Goal: Check status: Check status

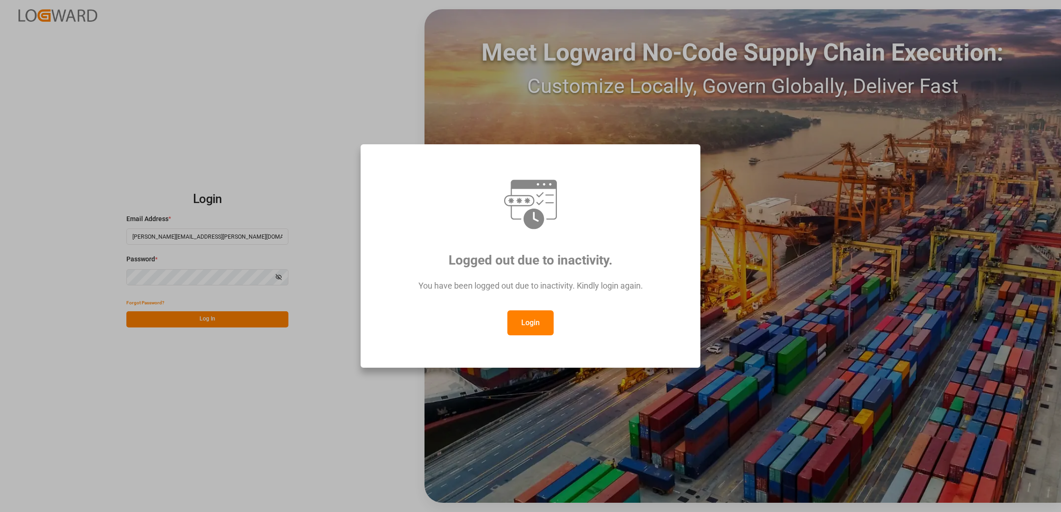
click at [536, 314] on button "Login" at bounding box center [530, 323] width 46 height 25
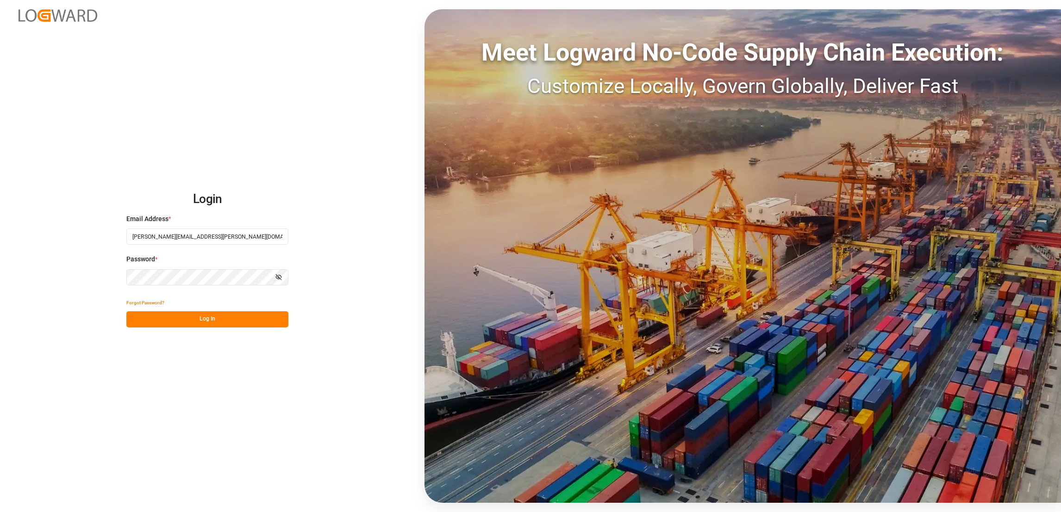
click at [266, 321] on button "Log In" at bounding box center [207, 320] width 162 height 16
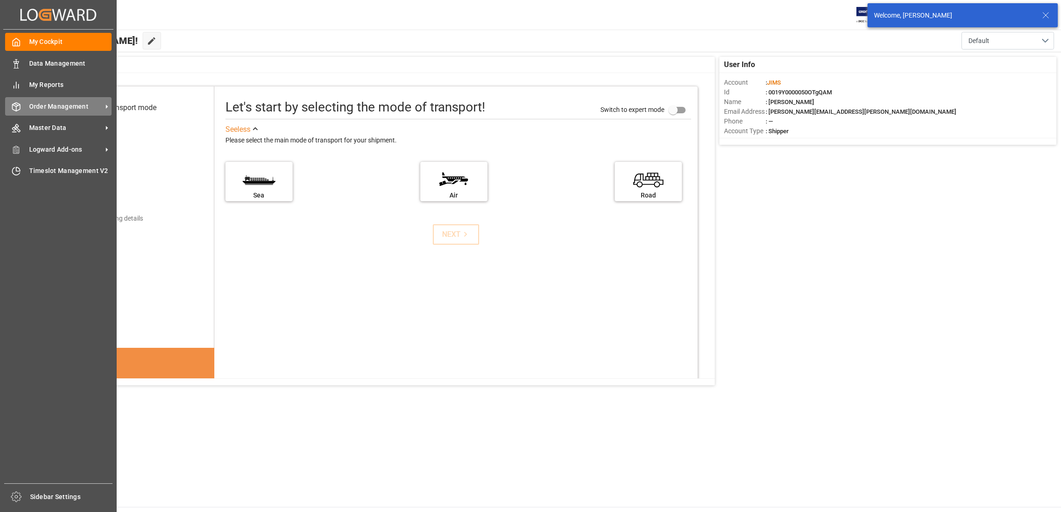
click at [90, 106] on span "Order Management" at bounding box center [65, 107] width 73 height 10
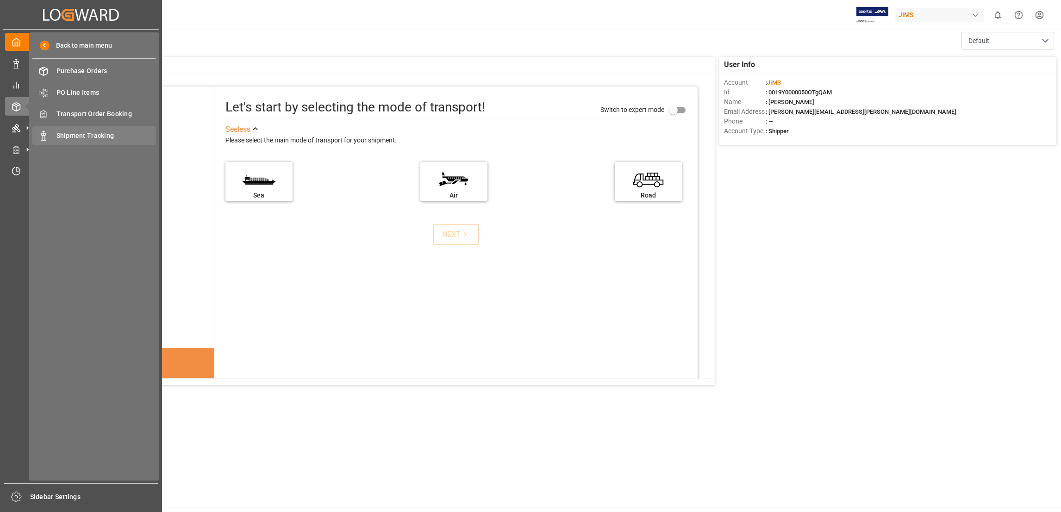
click at [101, 130] on div "Shipment Tracking Shipment Tracking" at bounding box center [93, 135] width 123 height 18
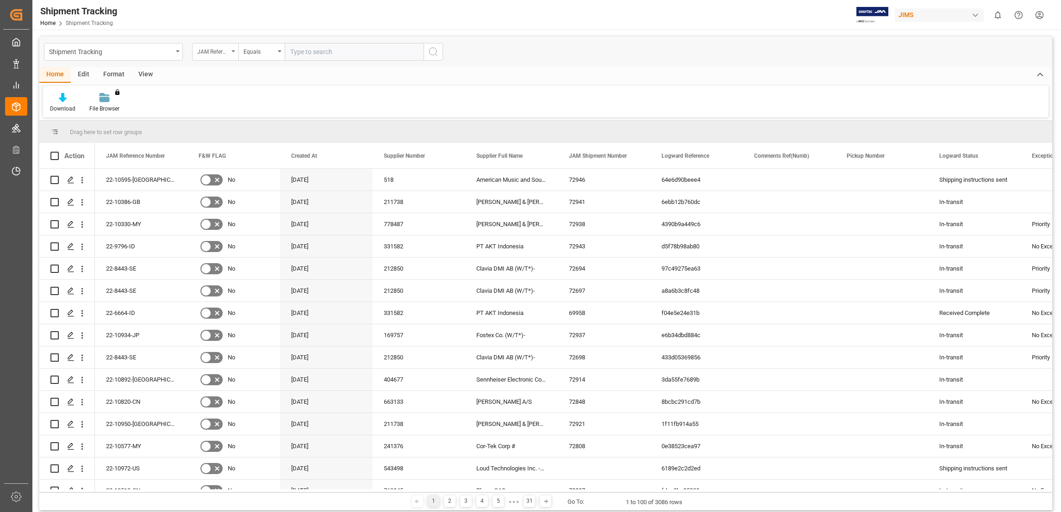
click at [234, 52] on icon "open menu" at bounding box center [233, 51] width 4 height 2
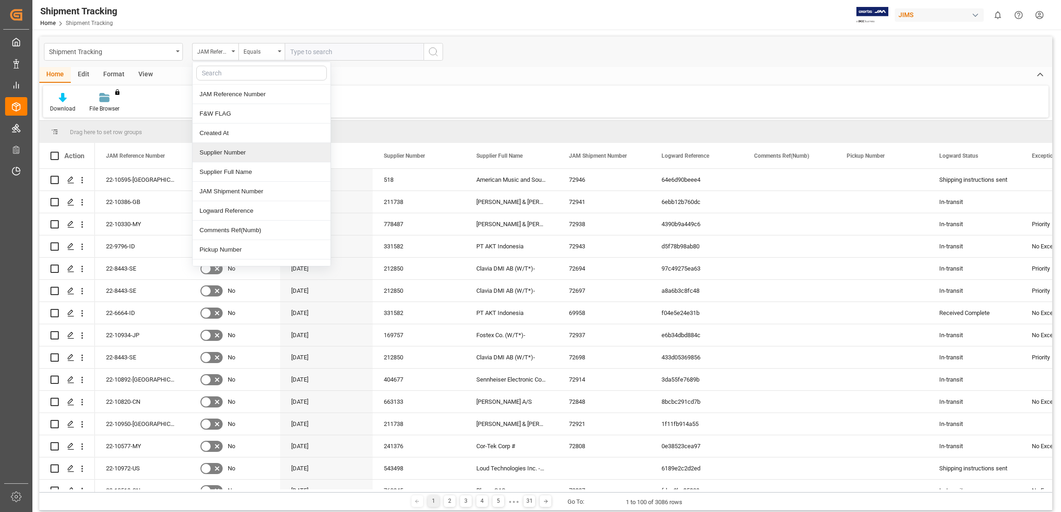
click at [247, 153] on div "Supplier Number" at bounding box center [262, 152] width 138 height 19
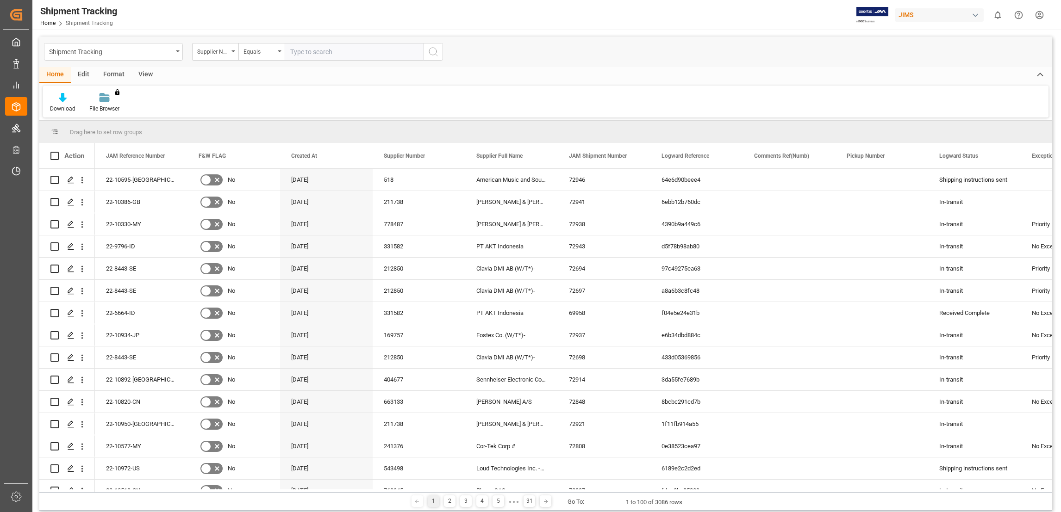
click at [323, 51] on input "text" at bounding box center [354, 52] width 139 height 18
paste input "Great British Drum Company Ltd"
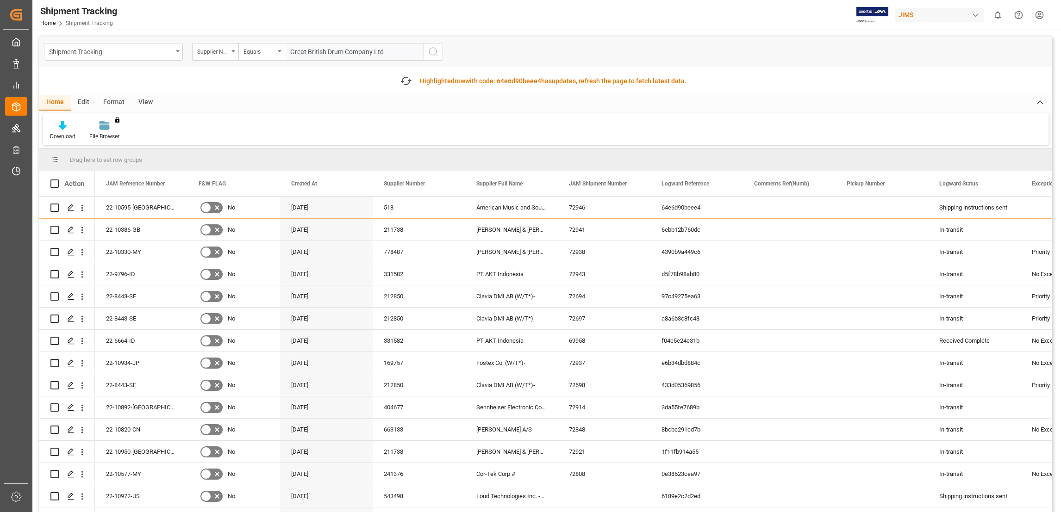
type input "Great British Drum Company Ltd"
click at [435, 53] on icon "search button" at bounding box center [433, 51] width 11 height 11
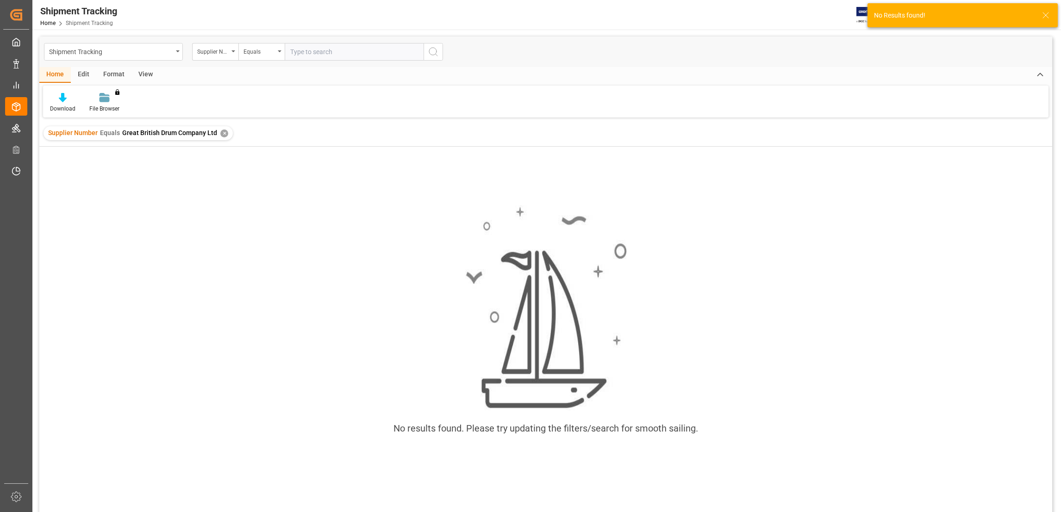
click at [221, 134] on div "✕" at bounding box center [224, 134] width 8 height 8
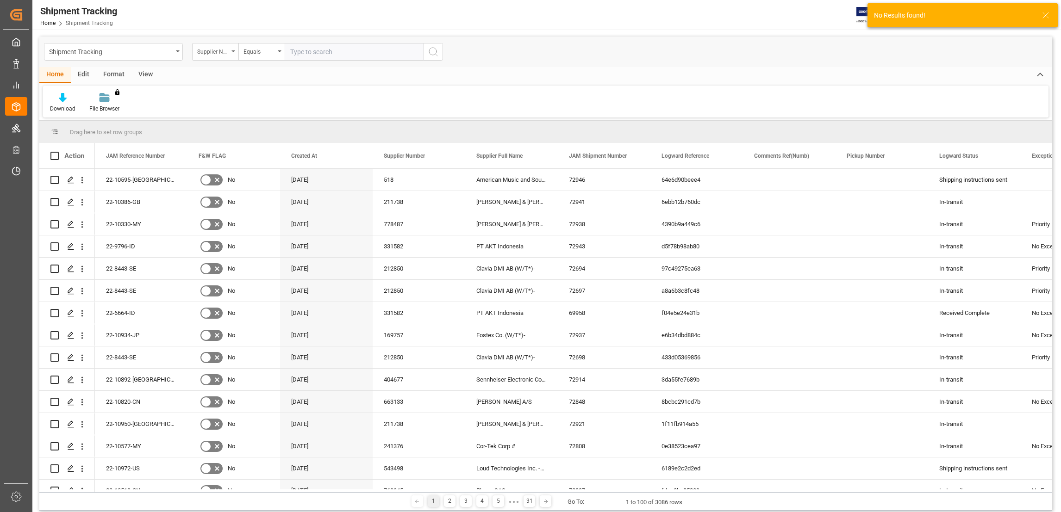
click at [235, 53] on div "Supplier Number" at bounding box center [215, 52] width 46 height 18
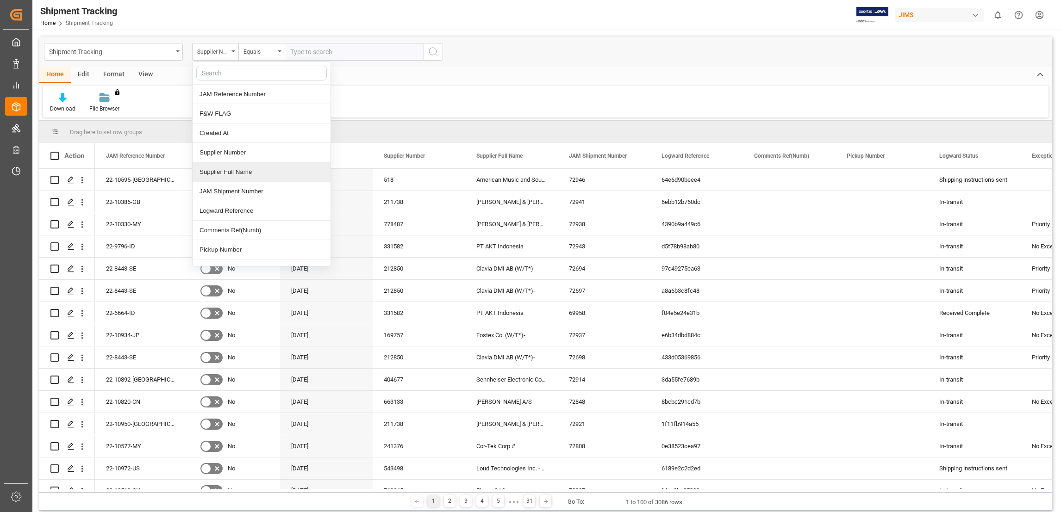
click at [252, 173] on div "Supplier Full Name" at bounding box center [262, 171] width 138 height 19
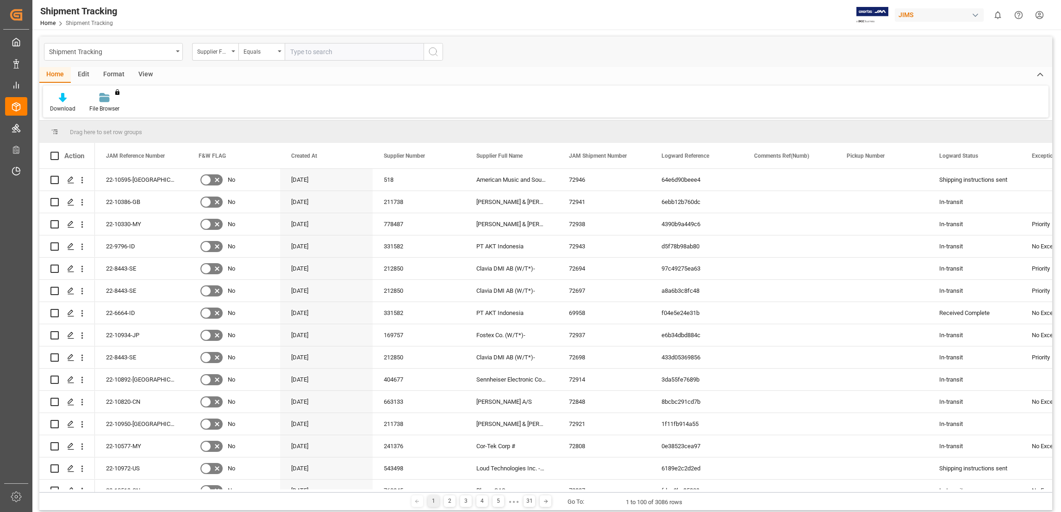
click at [307, 50] on input "text" at bounding box center [354, 52] width 139 height 18
paste input "Great British Drum Company Ltd"
type input "Great British Drum Company Ltd"
click at [438, 52] on icon "search button" at bounding box center [433, 51] width 11 height 11
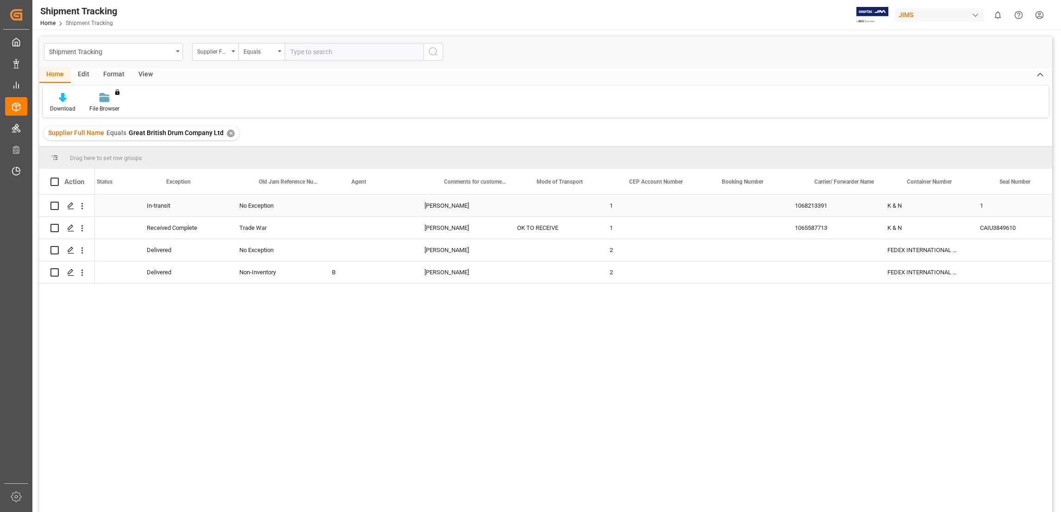
scroll to position [0, 952]
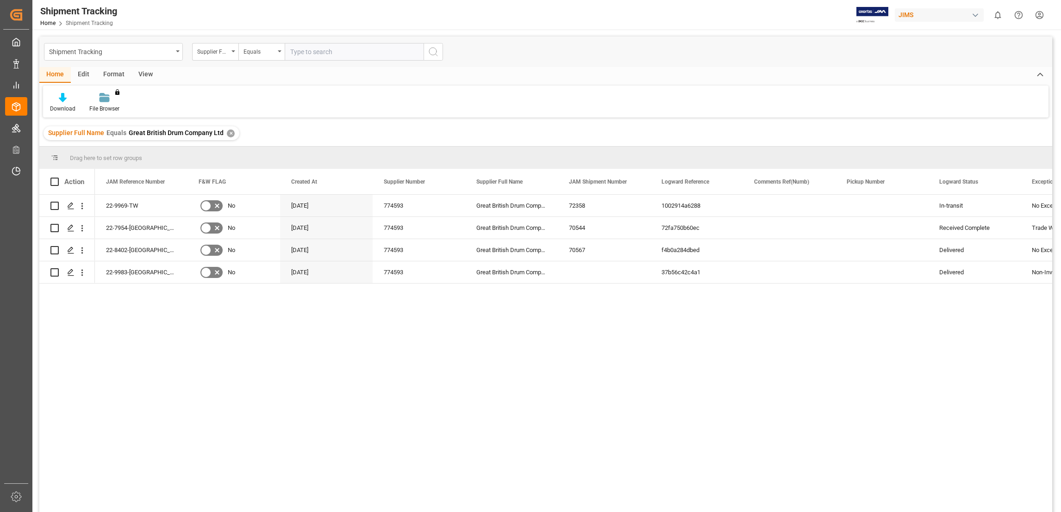
click at [172, 342] on div "No Exception In-transit 1002914a6288 72358 Great British Drum Company Ltd 77459…" at bounding box center [573, 357] width 957 height 324
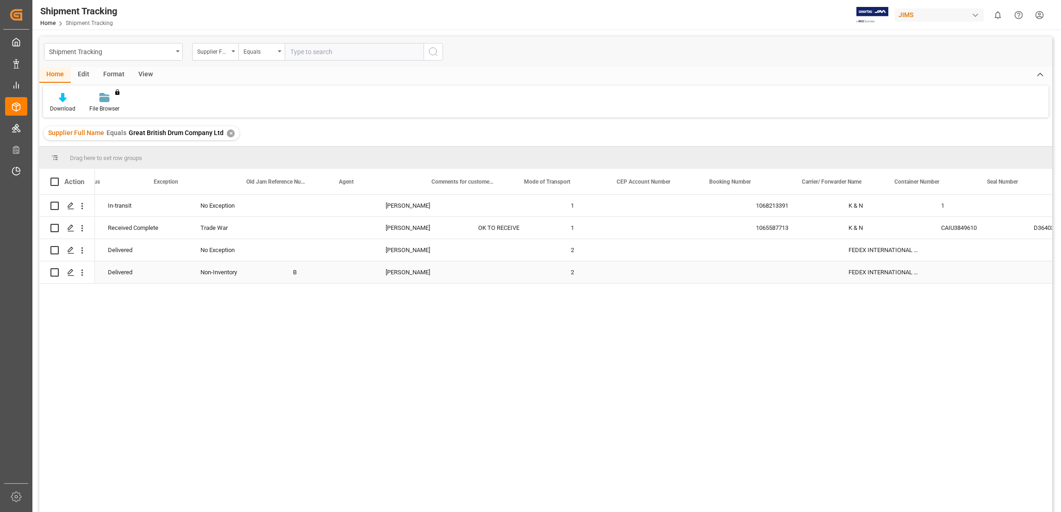
scroll to position [0, 912]
